Goal: Information Seeking & Learning: Check status

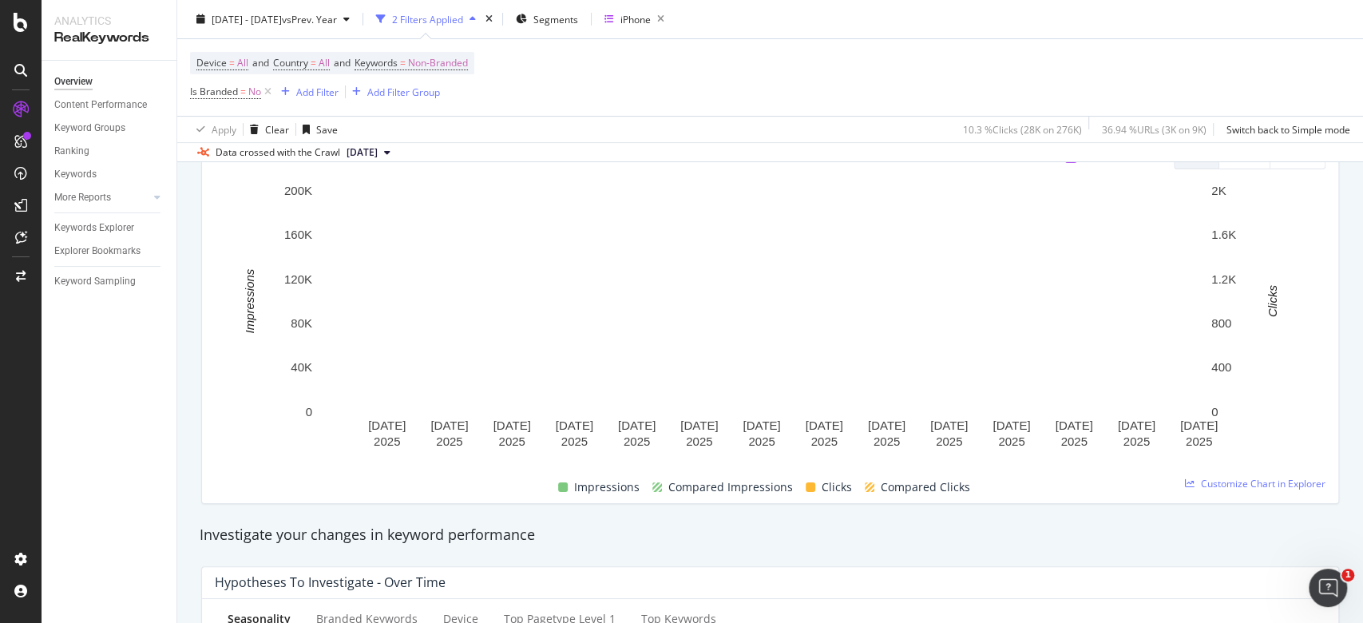
scroll to position [106, 0]
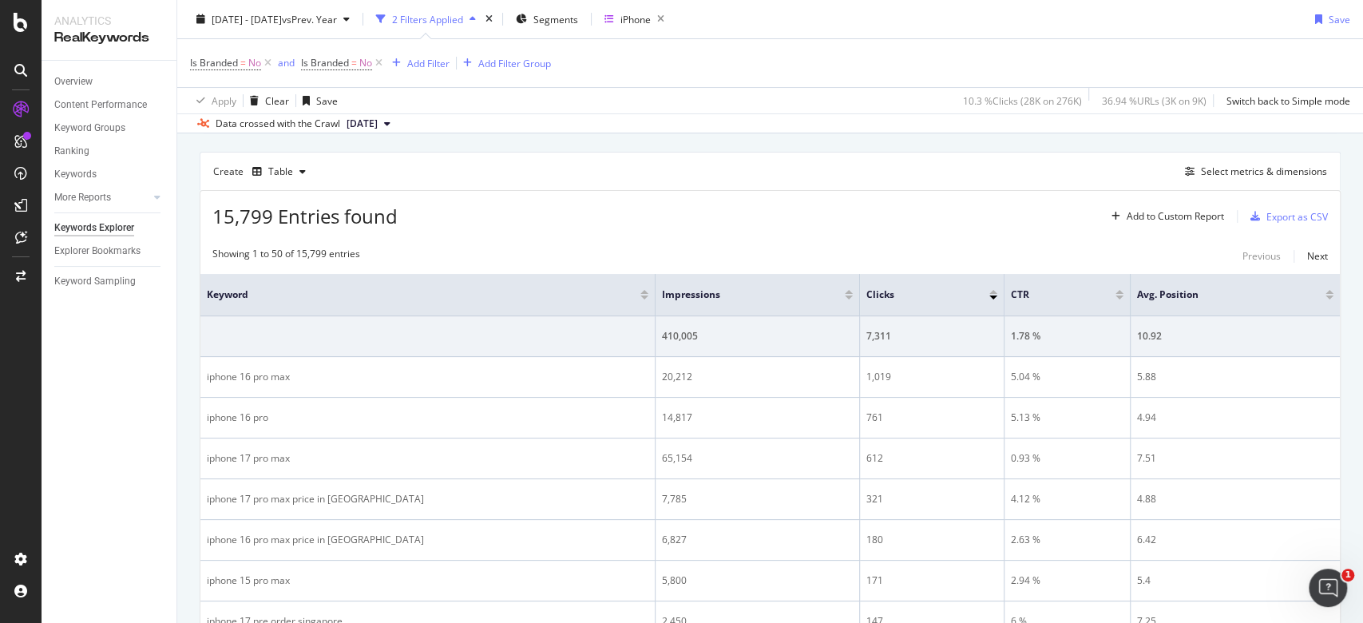
scroll to position [232, 0]
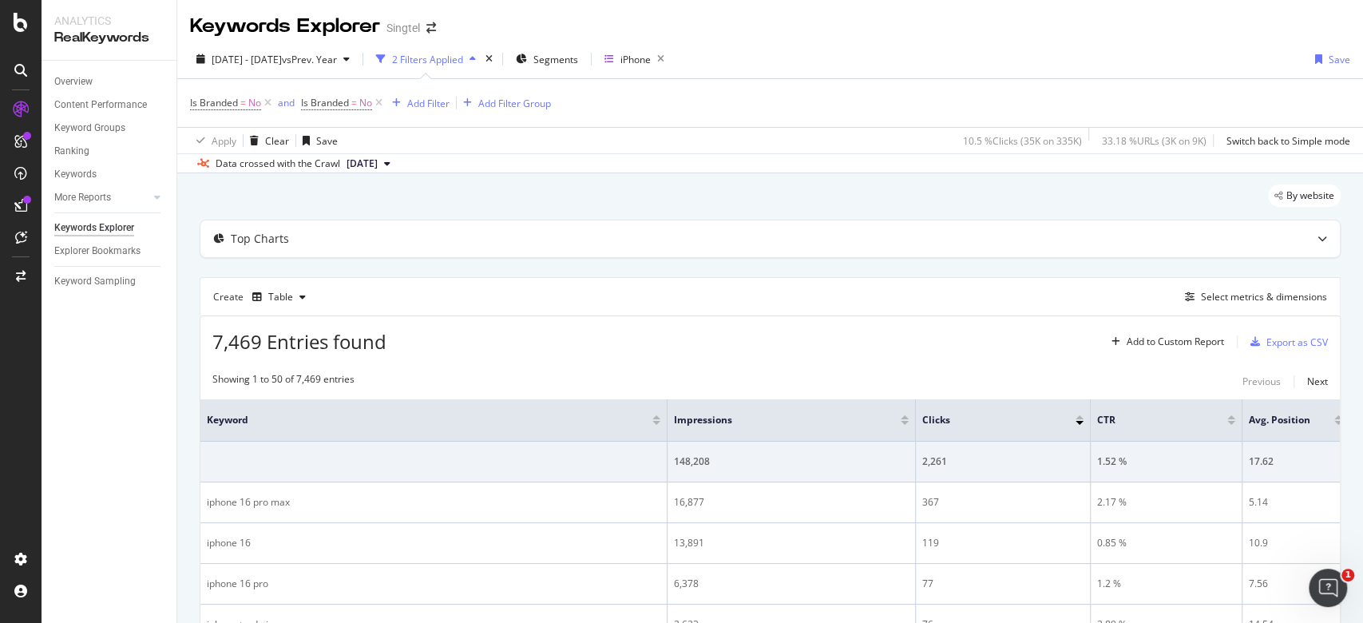
scroll to position [160, 0]
